Goal: Information Seeking & Learning: Learn about a topic

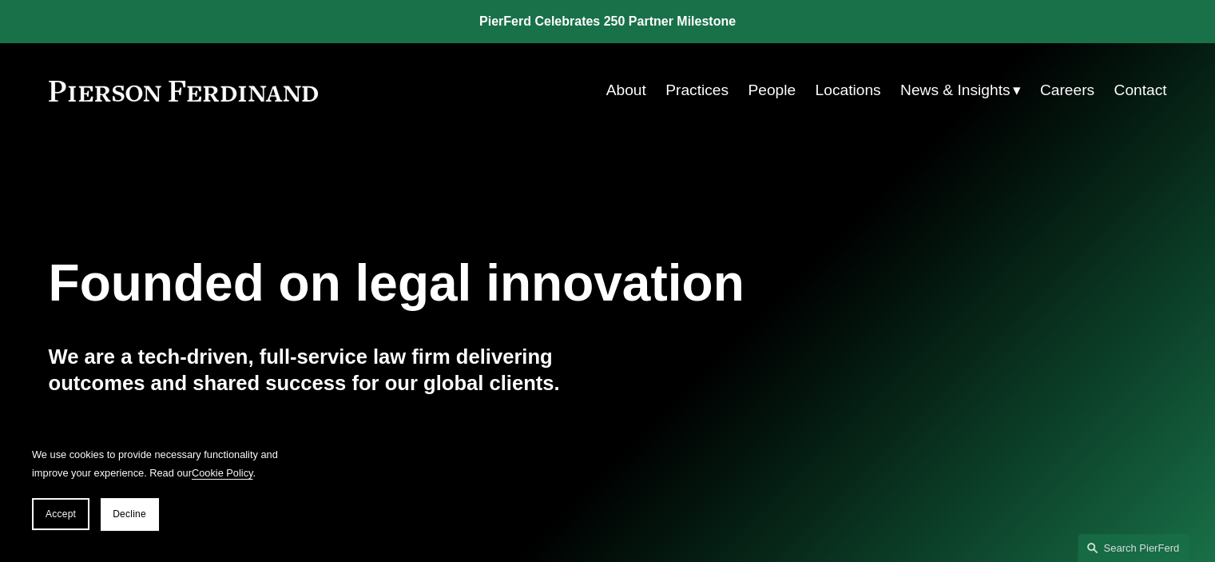
click at [764, 92] on link "People" at bounding box center [772, 90] width 48 height 30
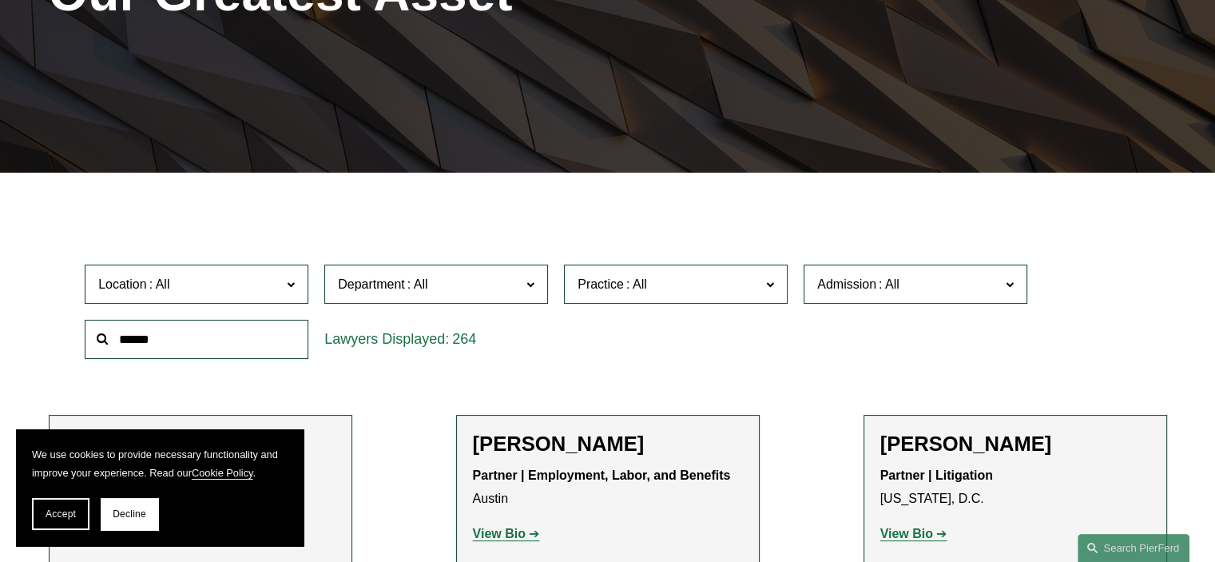
scroll to position [288, 0]
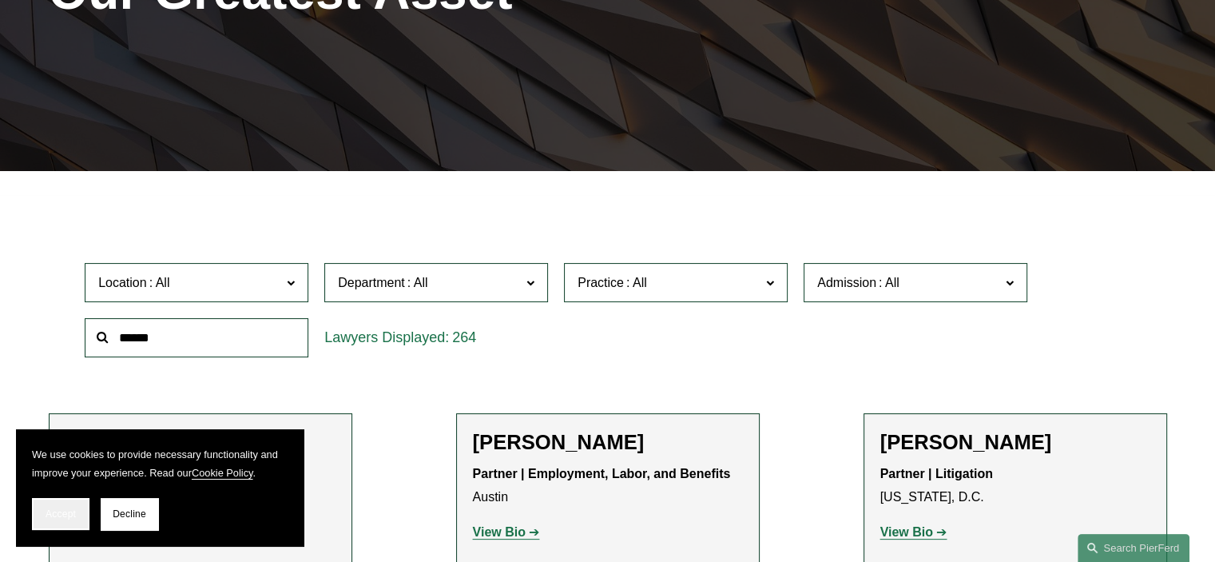
click at [66, 516] on span "Accept" at bounding box center [61, 513] width 30 height 11
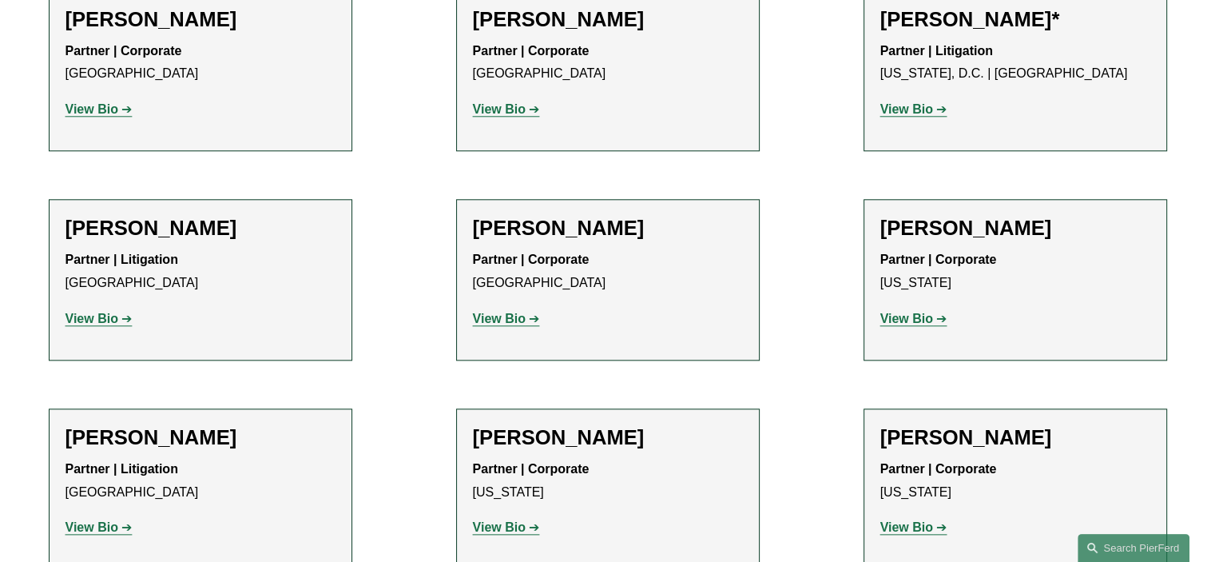
scroll to position [17826, 0]
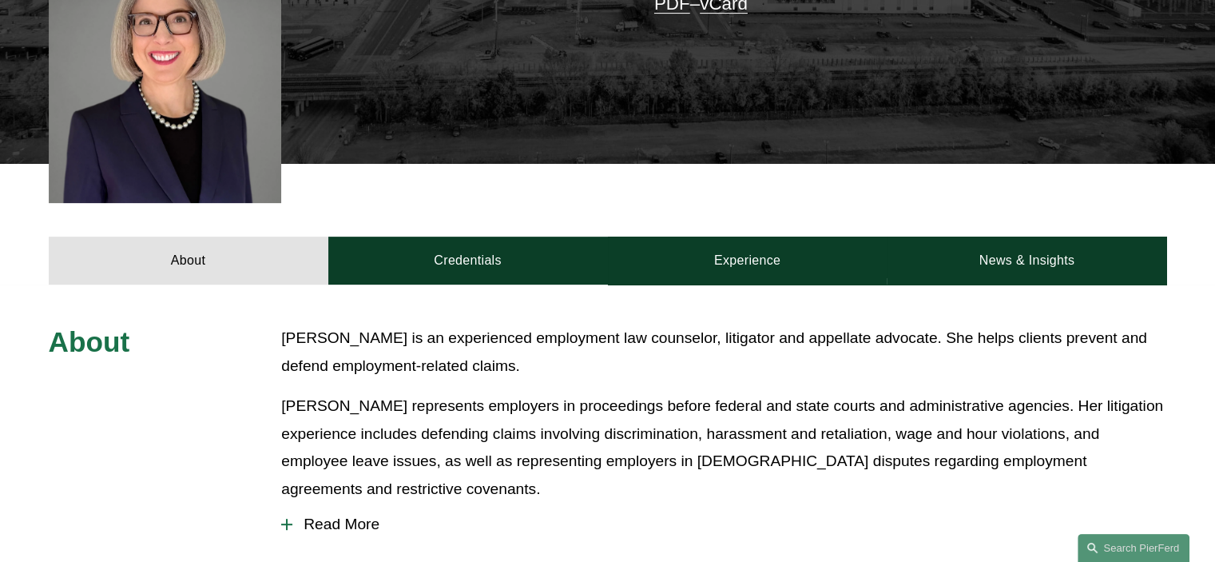
scroll to position [494, 0]
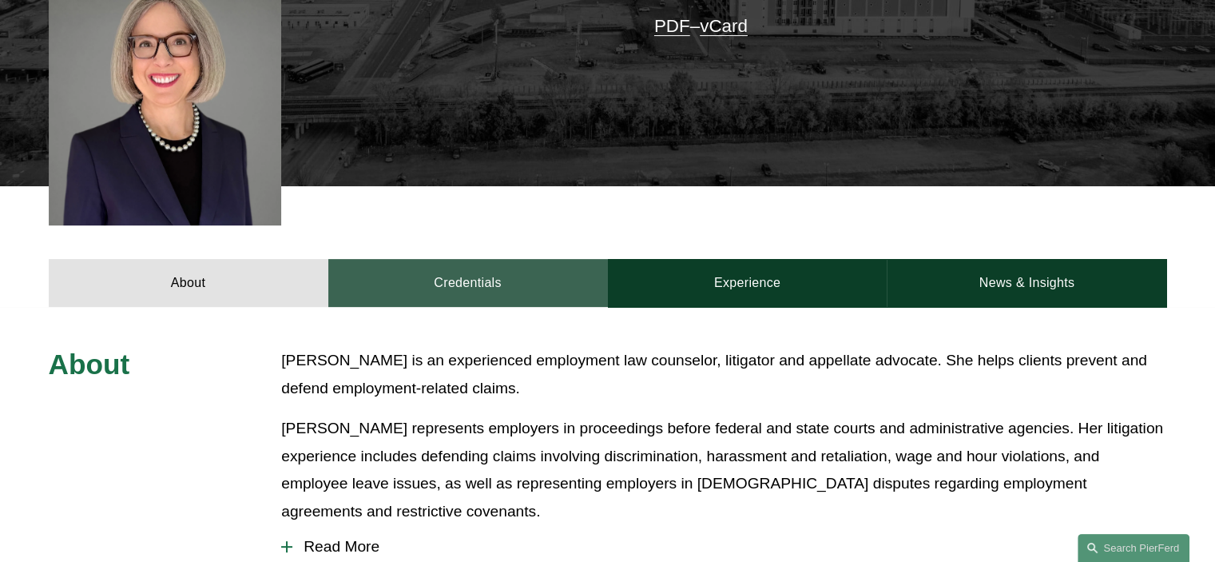
click at [476, 259] on link "Credentials" at bounding box center [468, 283] width 280 height 48
